Goal: Book appointment/travel/reservation

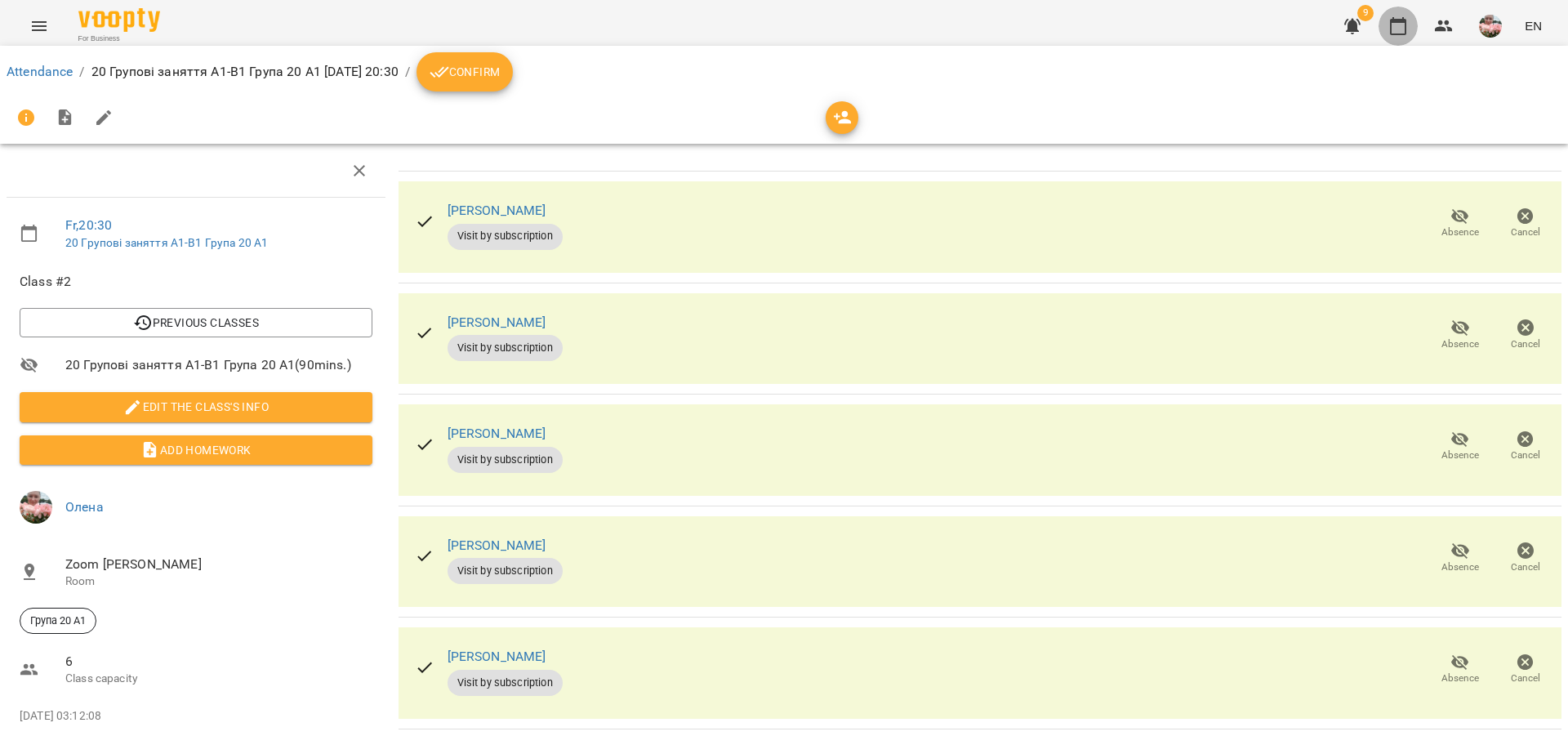
click at [1394, 27] on icon "button" at bounding box center [1398, 26] width 20 height 20
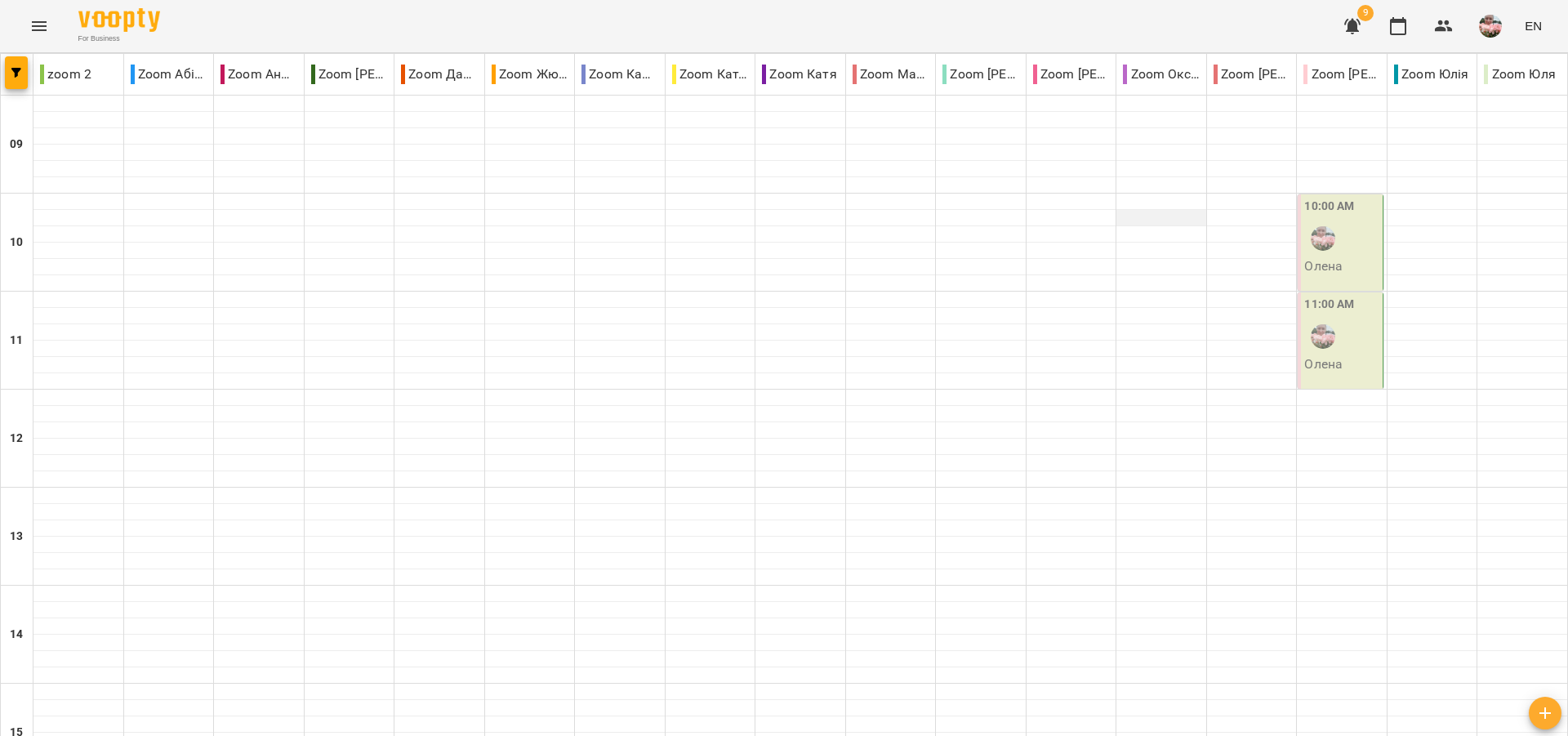
click at [1146, 214] on div at bounding box center [1162, 218] width 90 height 16
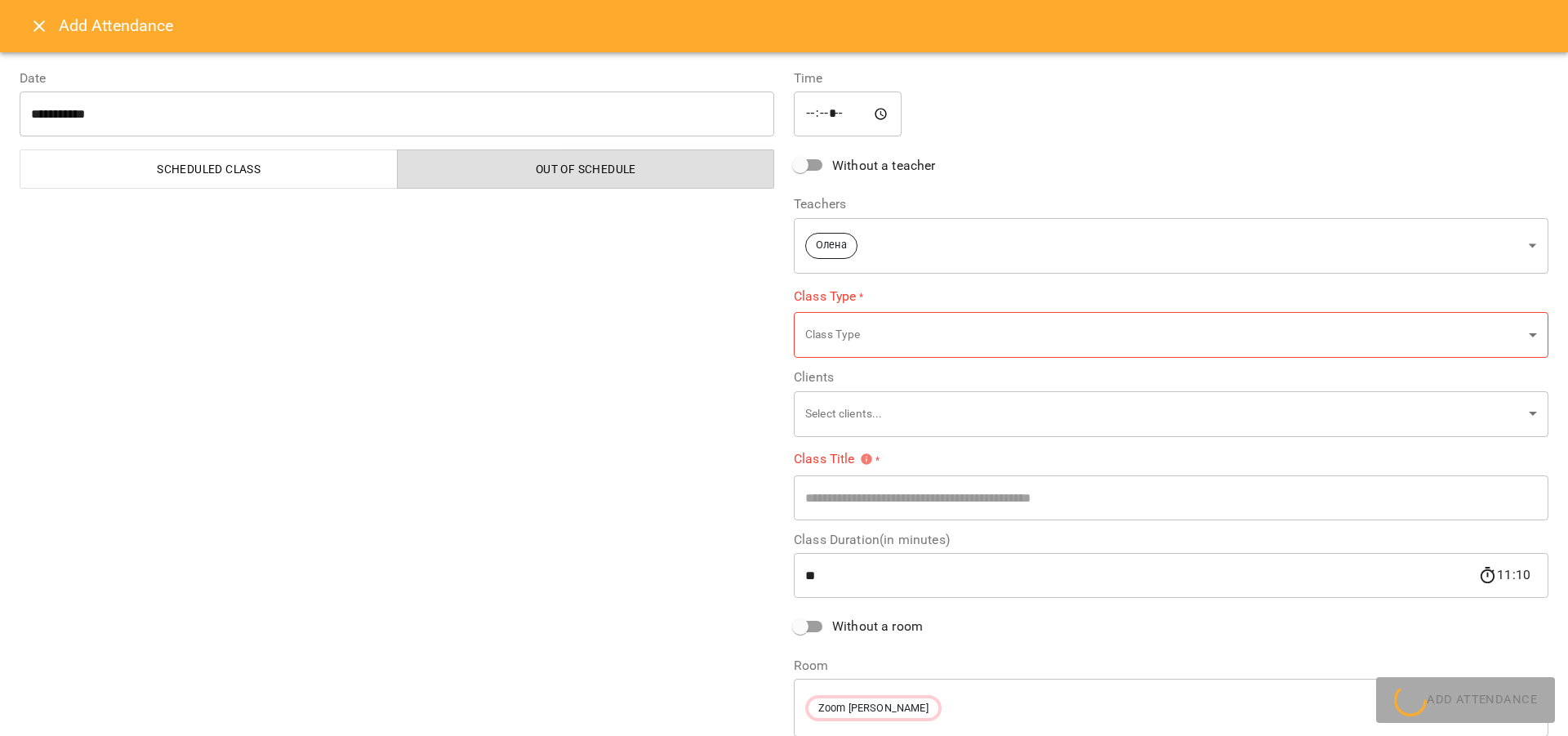
scroll to position [465, 0]
type input "**********"
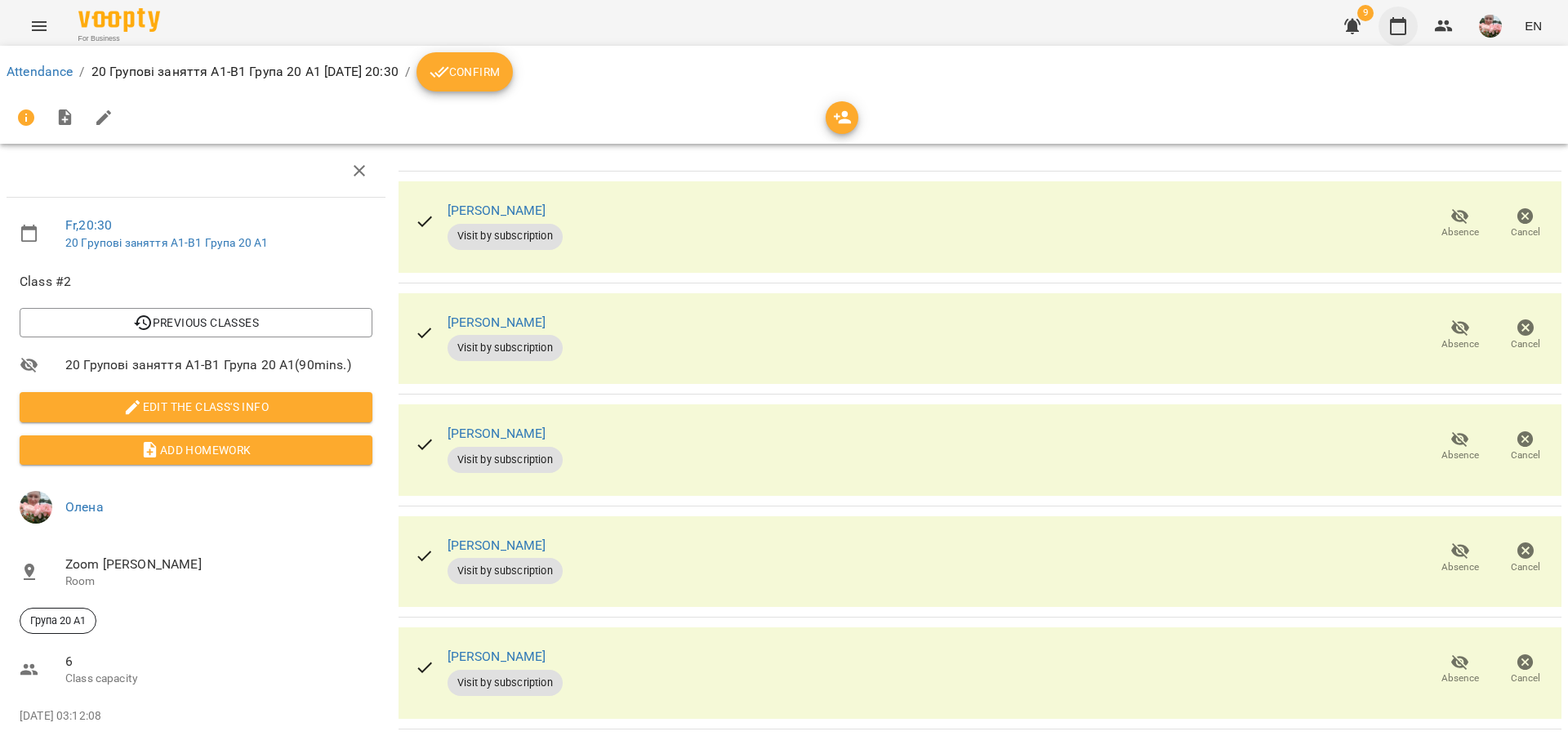
click at [1395, 32] on icon "button" at bounding box center [1398, 26] width 20 height 20
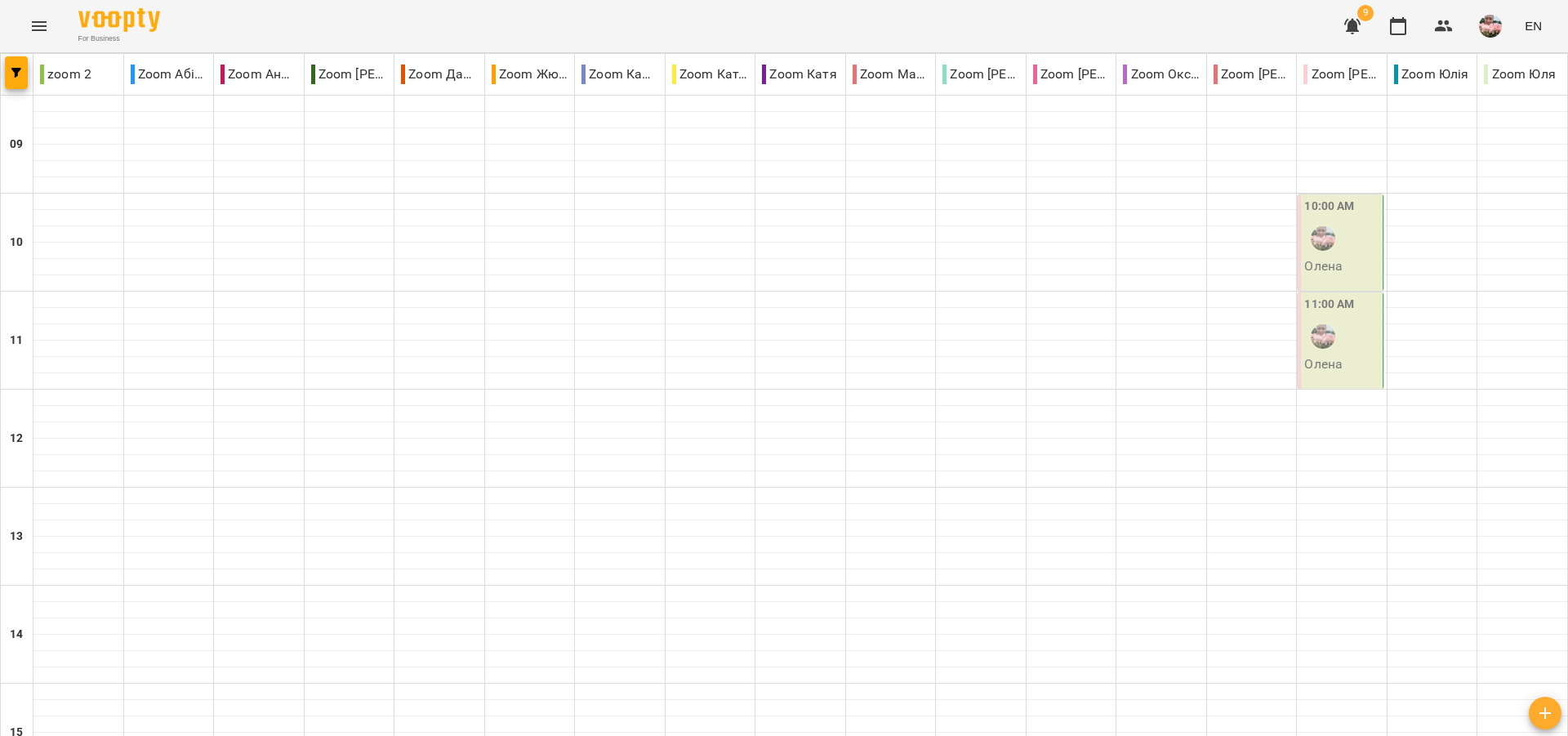
scroll to position [374, 0]
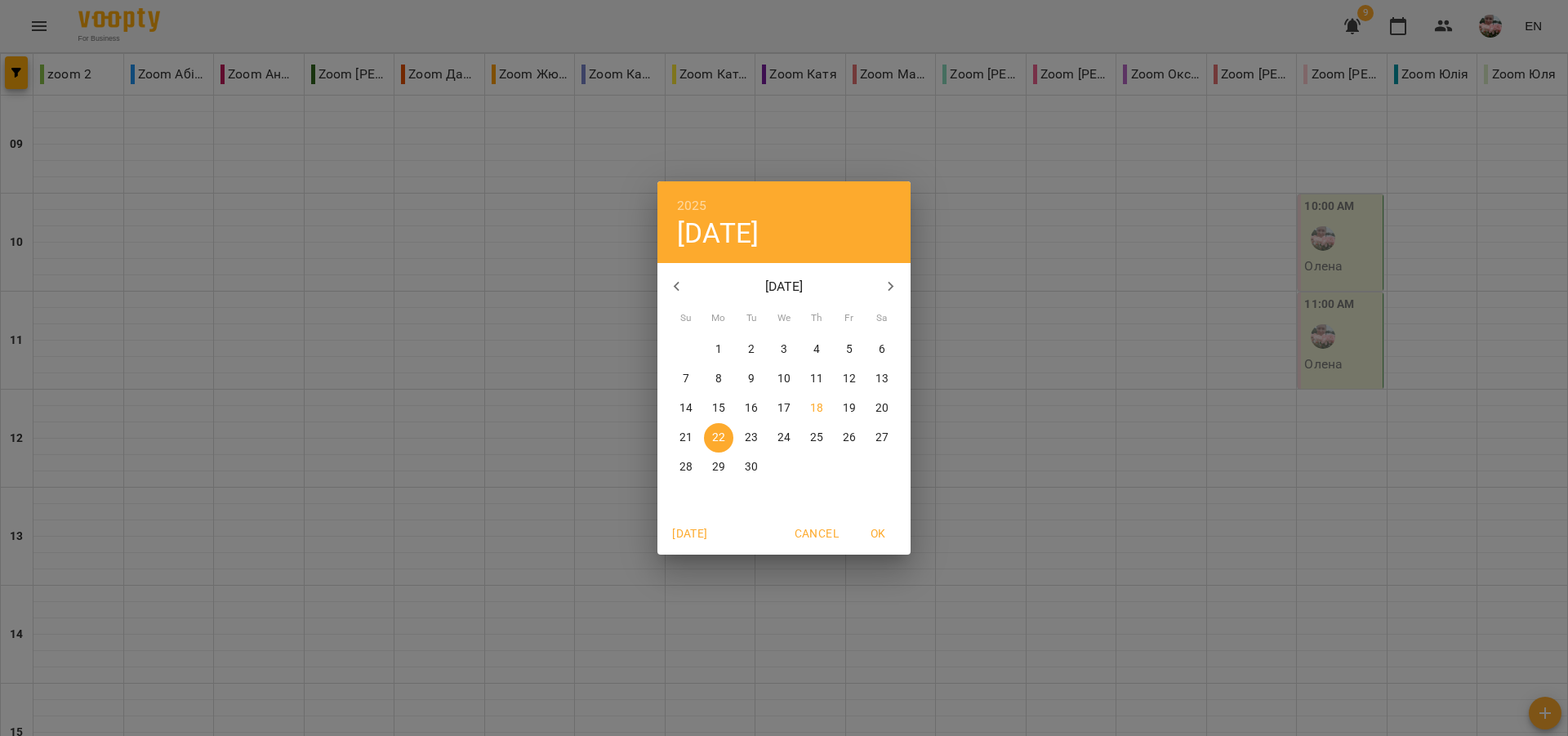
click at [818, 406] on p "18" at bounding box center [816, 408] width 13 height 16
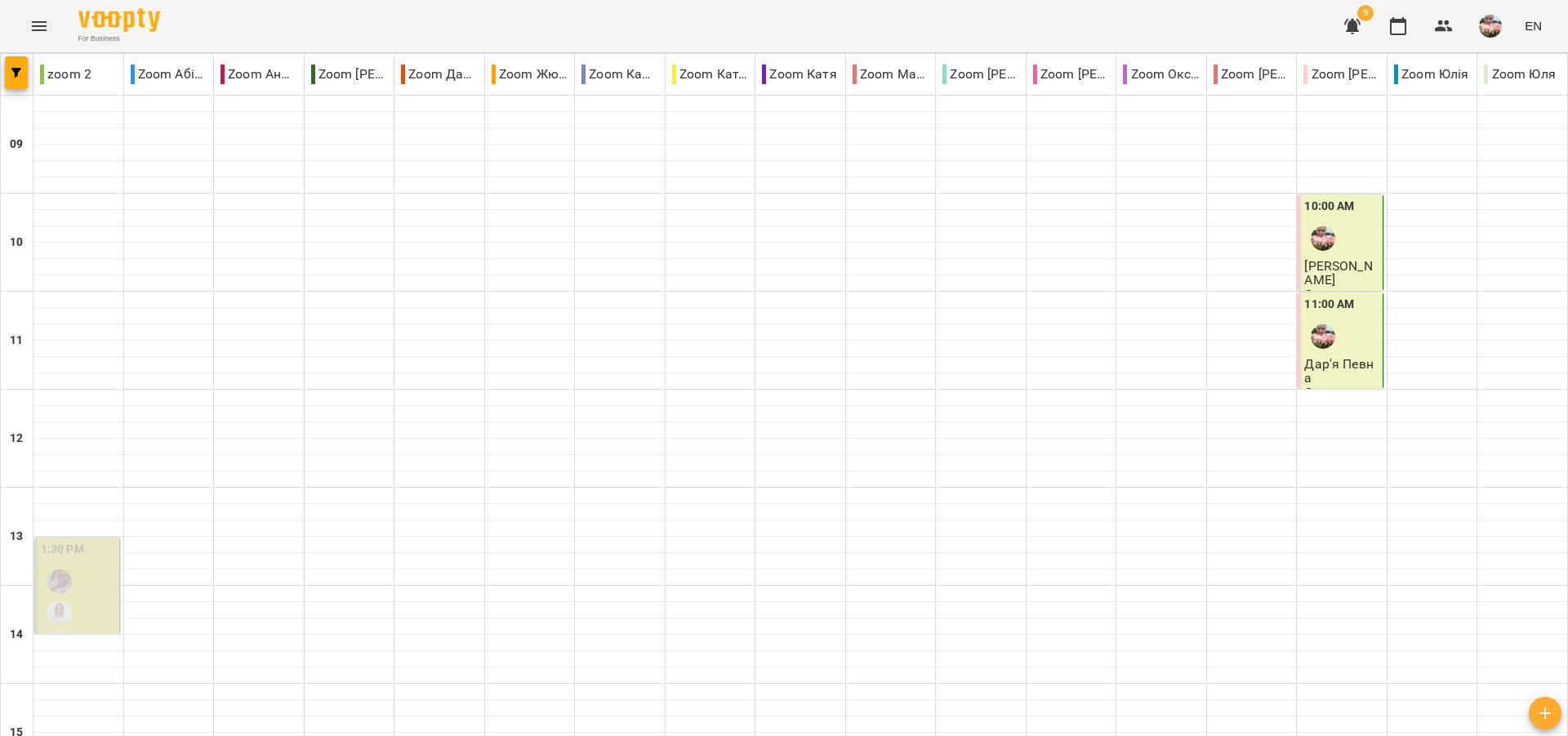
scroll to position [840, 0]
